Goal: Task Accomplishment & Management: Use online tool/utility

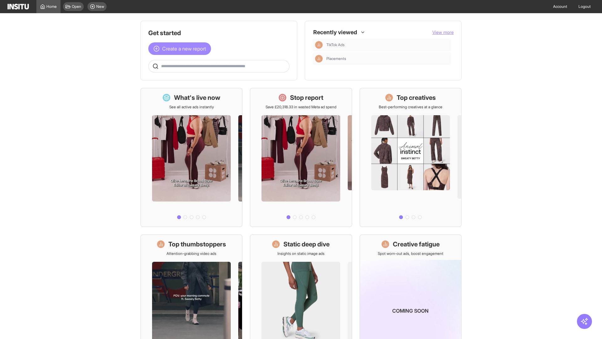
click at [181, 49] on span "Create a new report" at bounding box center [184, 49] width 44 height 8
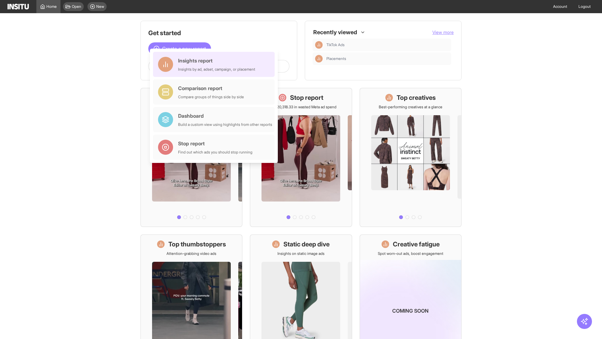
click at [215, 64] on div "Insights report Insights by ad, adset, campaign, or placement" at bounding box center [216, 64] width 77 height 15
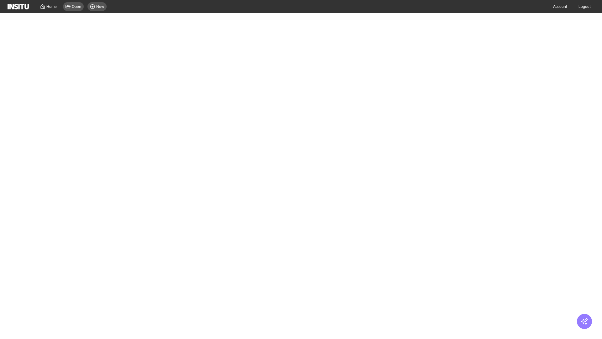
select select "**"
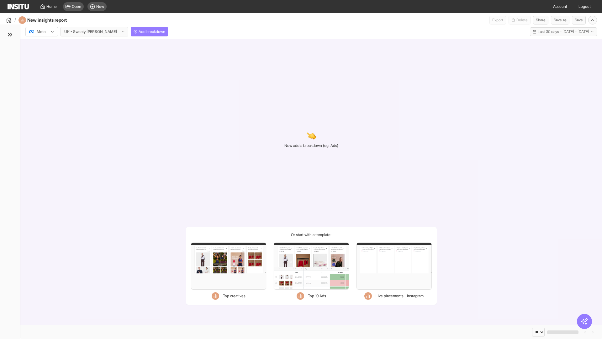
click at [42, 32] on div at bounding box center [38, 32] width 18 height 6
click at [41, 45] on span "Meta" at bounding box center [41, 45] width 8 height 6
click at [139, 32] on span "Add breakdown" at bounding box center [152, 31] width 27 height 5
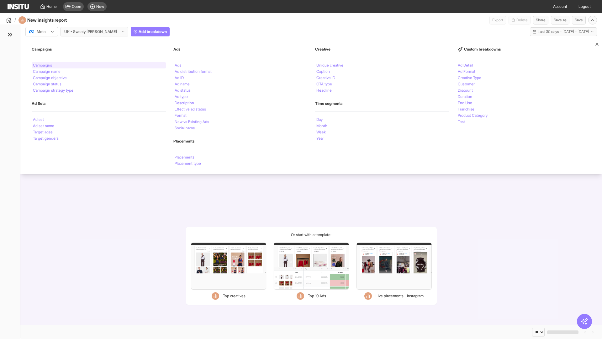
click at [43, 65] on li "Campaigns" at bounding box center [42, 65] width 19 height 4
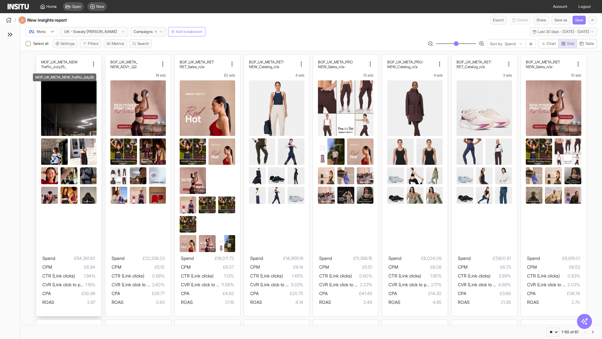
click at [39, 57] on div "MOF_UK_META_NEW _Traffic_July25 13 ads Spend £54,381.62 CPM £6.94 CTR (Link cli…" at bounding box center [69, 185] width 66 height 261
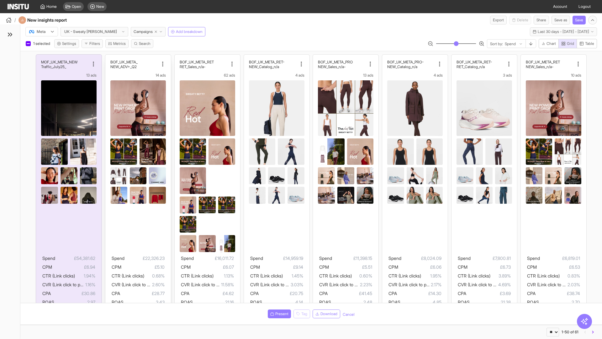
click at [108, 57] on div "BOF_UK_META_ NEW_ADV+_Q2 14 ads Spend £22,326.23 CPM £5.10 CTR (Link clicks) 0.…" at bounding box center [138, 185] width 66 height 261
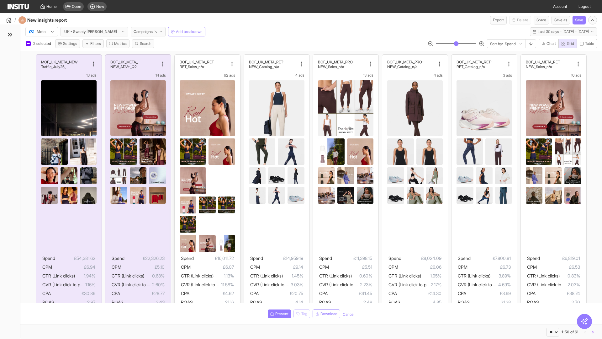
click at [177, 57] on div "BOF_UK_META_RET -RET_Sales_n/a 62 ads Spend £16,011.72 CPM £6.07 CTR (Link clic…" at bounding box center [208, 185] width 66 height 261
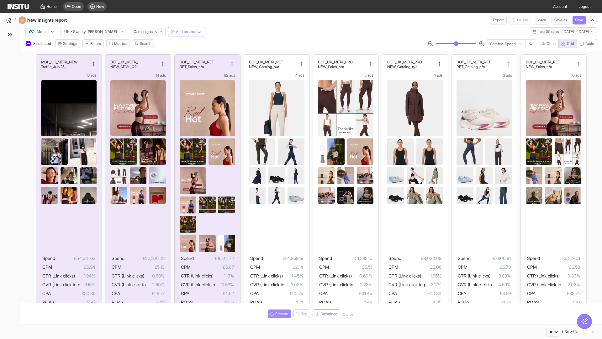
click at [278, 314] on span "Present" at bounding box center [281, 313] width 13 height 5
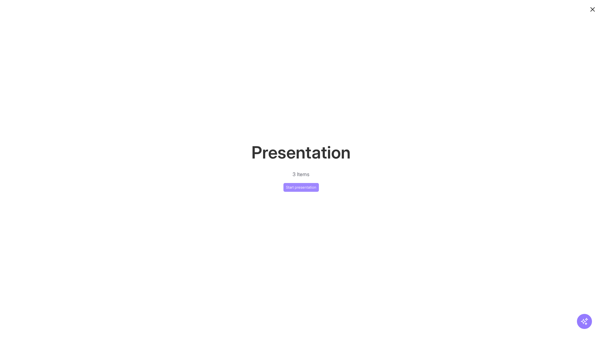
click at [301, 187] on button "Start presentation" at bounding box center [300, 187] width 35 height 9
